Goal: Information Seeking & Learning: Learn about a topic

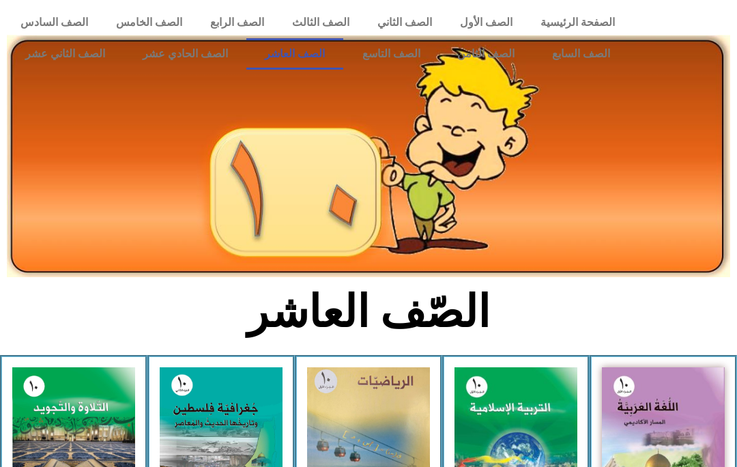
click at [202, 56] on link "الصف الحادي عشر" at bounding box center [185, 53] width 123 height 31
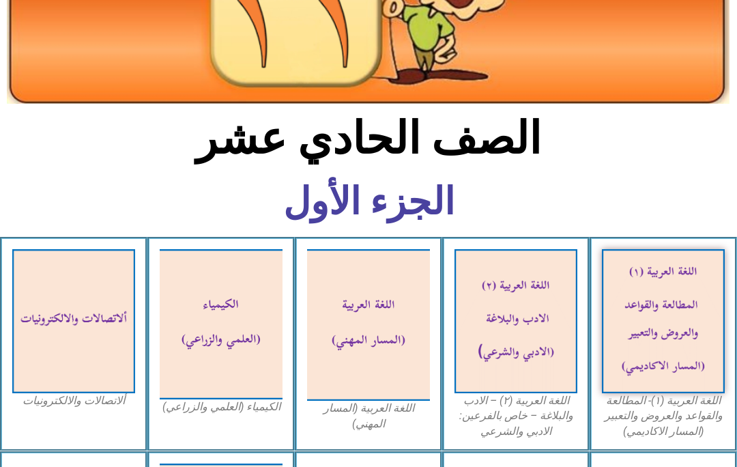
scroll to position [166, 0]
click at [196, 325] on img at bounding box center [221, 324] width 123 height 150
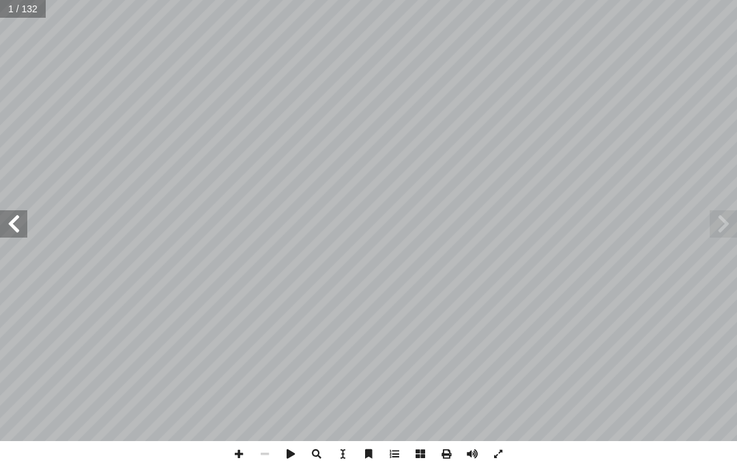
click at [27, 227] on span at bounding box center [13, 223] width 27 height 27
click at [6, 225] on span at bounding box center [13, 223] width 27 height 27
click at [20, 221] on span at bounding box center [13, 223] width 27 height 27
click at [16, 224] on span at bounding box center [13, 223] width 27 height 27
click at [16, 231] on span at bounding box center [13, 223] width 27 height 27
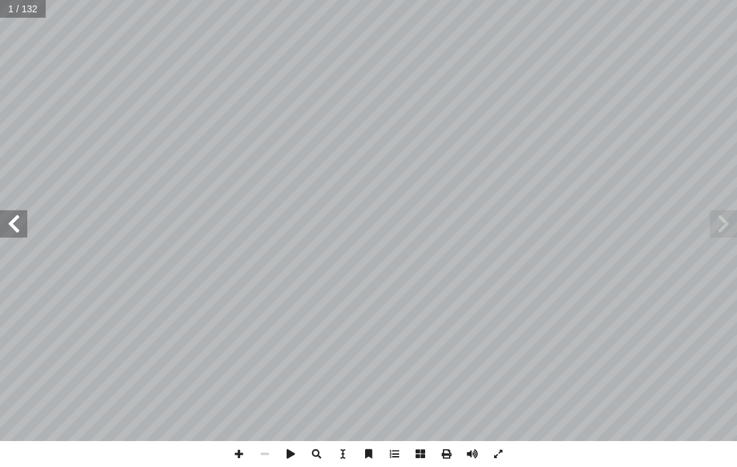
click at [12, 231] on span at bounding box center [13, 223] width 27 height 27
click at [18, 231] on span at bounding box center [13, 223] width 27 height 27
click at [19, 231] on span at bounding box center [13, 223] width 27 height 27
click at [16, 235] on span at bounding box center [13, 223] width 27 height 27
click at [25, 233] on span at bounding box center [13, 223] width 27 height 27
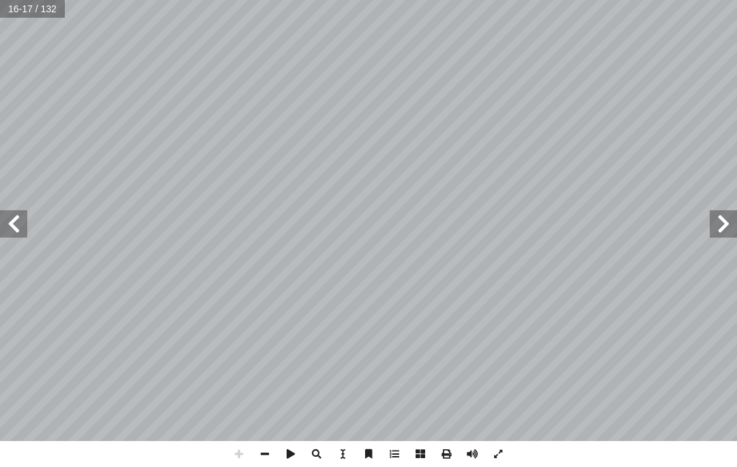
click at [20, 236] on span at bounding box center [13, 223] width 27 height 27
click at [25, 236] on span at bounding box center [13, 223] width 27 height 27
click at [6, 237] on span at bounding box center [13, 223] width 27 height 27
click at [27, 226] on span at bounding box center [13, 223] width 27 height 27
click at [25, 236] on span at bounding box center [13, 223] width 27 height 27
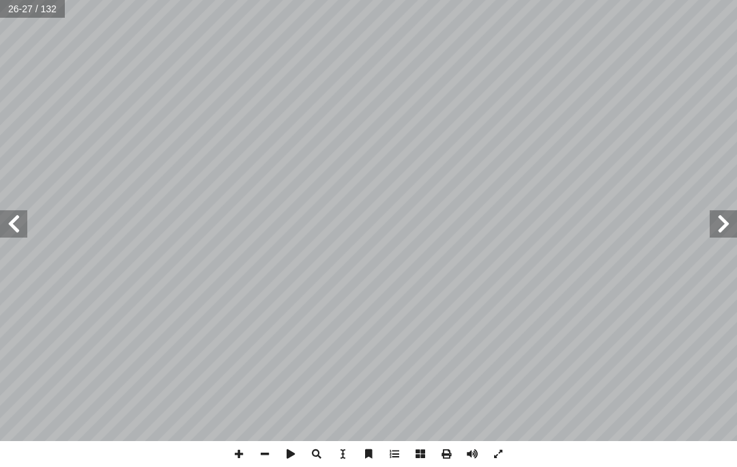
click at [26, 234] on span at bounding box center [13, 223] width 27 height 27
click at [11, 234] on span at bounding box center [13, 223] width 27 height 27
click at [23, 234] on span at bounding box center [13, 223] width 27 height 27
click at [23, 233] on span at bounding box center [13, 223] width 27 height 27
click at [27, 230] on span at bounding box center [13, 223] width 27 height 27
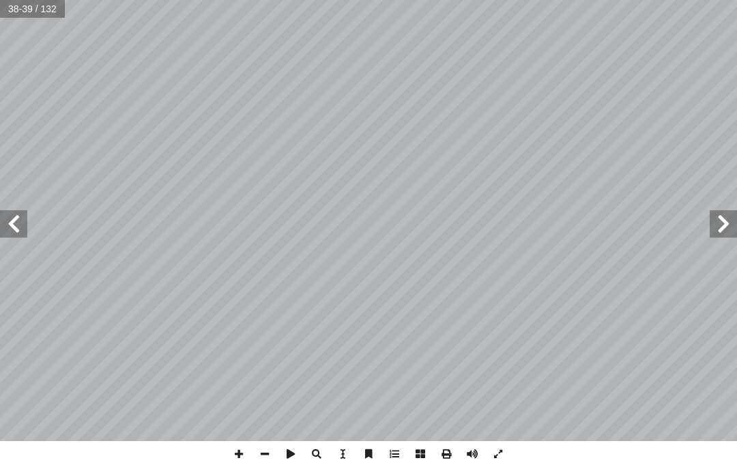
click at [27, 231] on span at bounding box center [13, 223] width 27 height 27
click at [19, 231] on span at bounding box center [13, 223] width 27 height 27
click at [23, 229] on span at bounding box center [13, 223] width 27 height 27
